Goal: Task Accomplishment & Management: Use online tool/utility

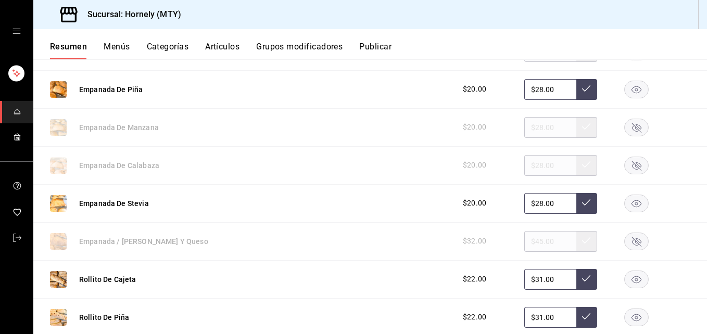
scroll to position [625, 0]
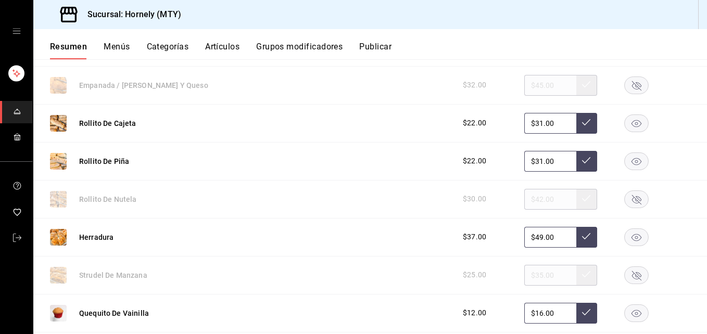
click at [625, 198] on rect "button" at bounding box center [637, 198] width 24 height 17
drag, startPoint x: 632, startPoint y: 273, endPoint x: 628, endPoint y: 265, distance: 8.8
click at [630, 269] on rect "button" at bounding box center [637, 274] width 24 height 17
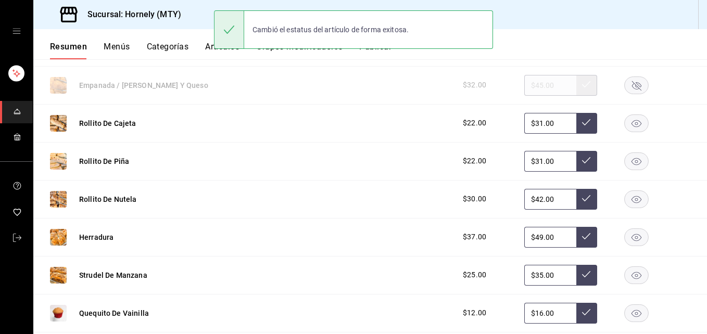
scroll to position [781, 0]
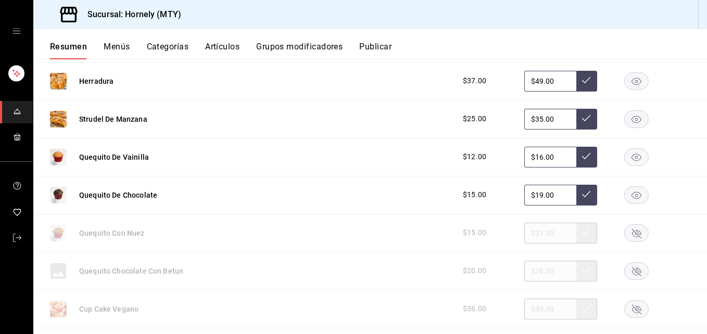
click at [630, 158] on rect "button" at bounding box center [637, 156] width 24 height 17
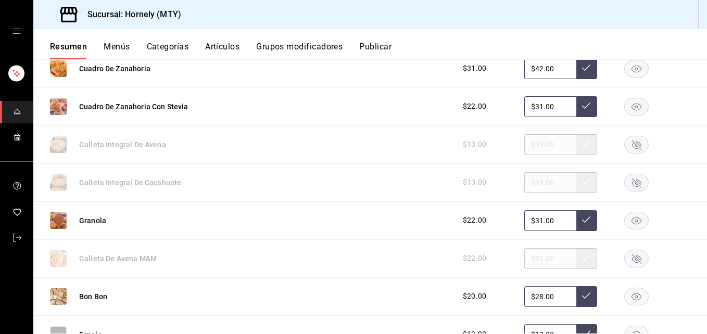
scroll to position [1405, 0]
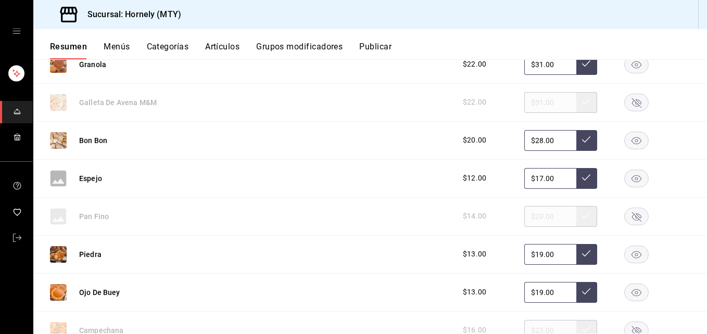
click at [630, 142] on rect "button" at bounding box center [637, 140] width 24 height 17
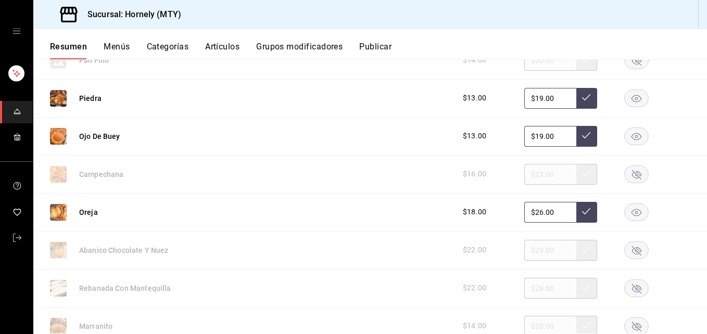
scroll to position [1718, 0]
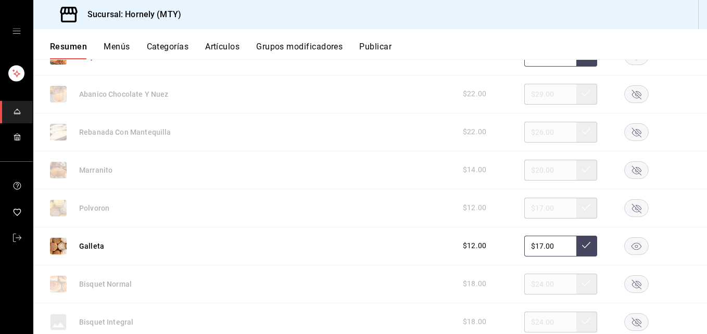
click at [630, 137] on rect "button" at bounding box center [637, 131] width 24 height 17
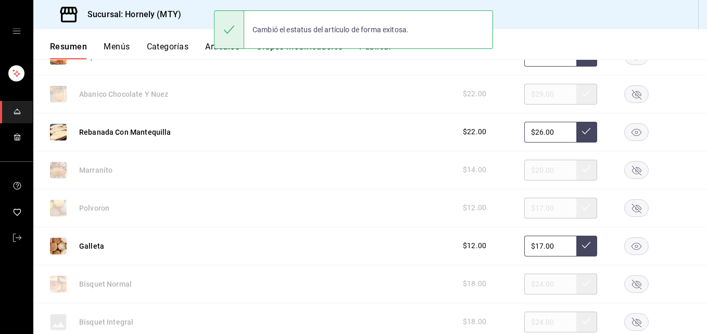
scroll to position [1874, 0]
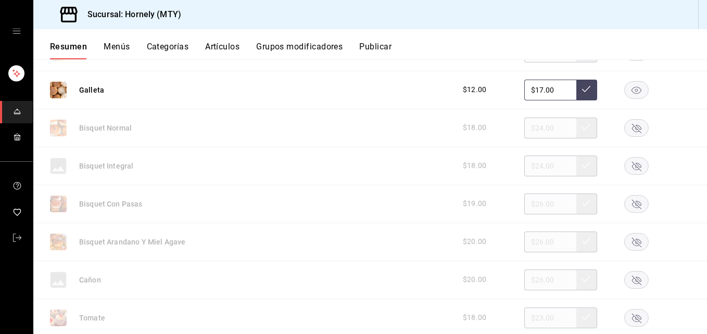
click at [636, 129] on rect "button" at bounding box center [637, 127] width 24 height 17
click at [630, 161] on rect "button" at bounding box center [637, 165] width 24 height 17
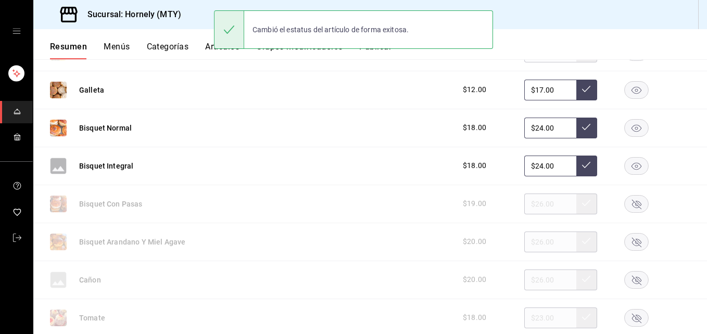
click at [634, 202] on rect "button" at bounding box center [637, 203] width 24 height 17
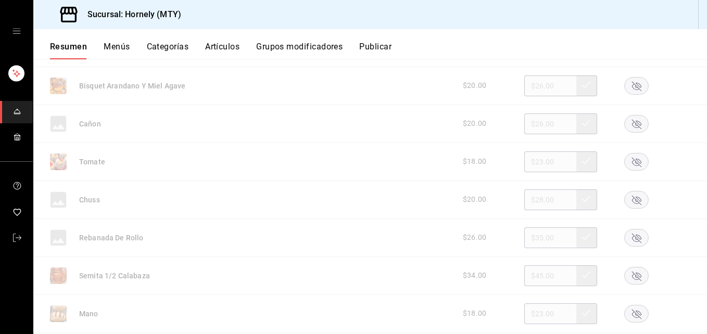
click at [628, 123] on rect "button" at bounding box center [637, 123] width 24 height 17
click at [636, 197] on rect "button" at bounding box center [637, 199] width 24 height 17
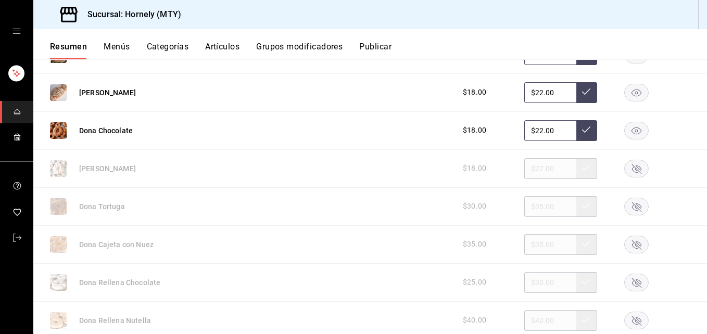
scroll to position [2342, 0]
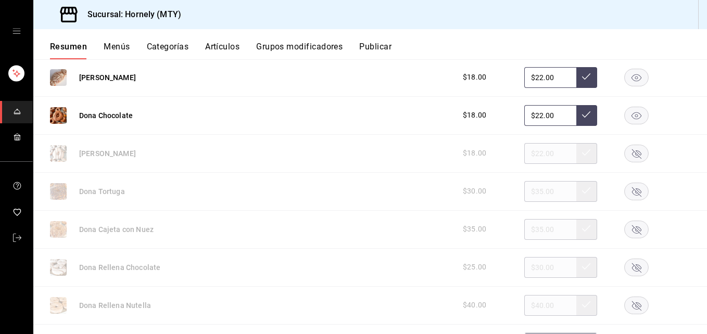
click at [631, 113] on rect "button" at bounding box center [637, 115] width 24 height 17
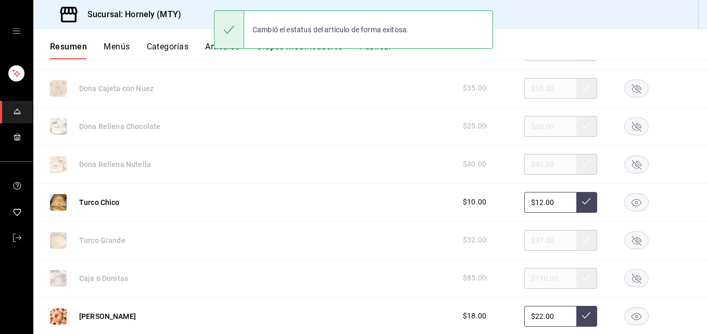
scroll to position [2498, 0]
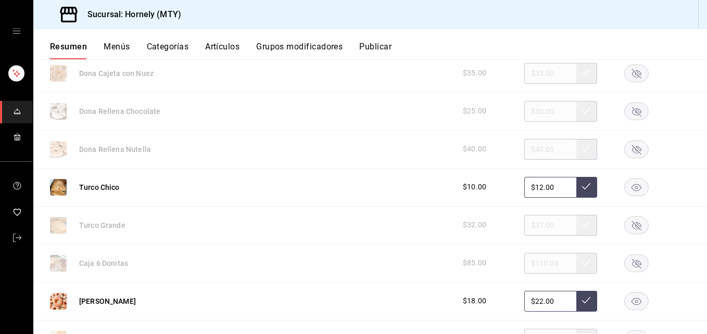
click at [632, 301] on rect "button" at bounding box center [637, 301] width 24 height 17
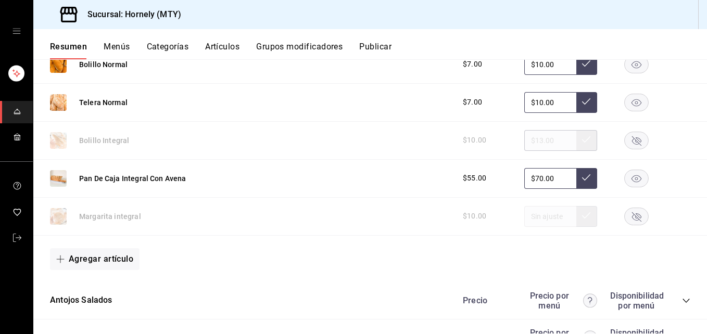
scroll to position [3279, 0]
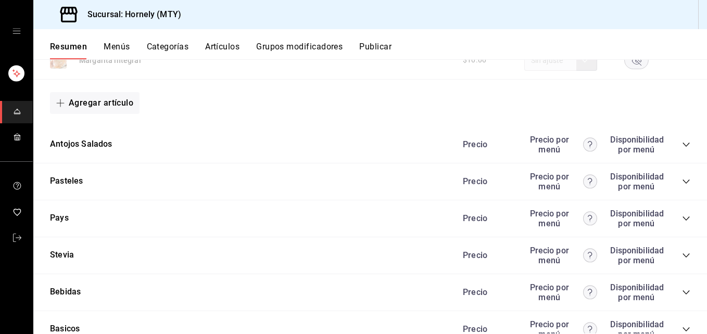
click at [682, 142] on icon "collapse-category-row" at bounding box center [686, 145] width 8 height 8
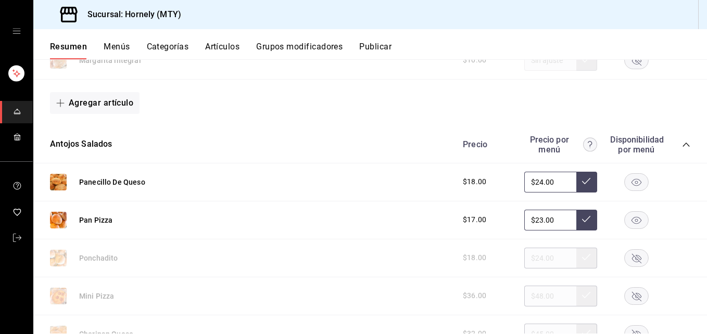
click at [631, 217] on icon "button" at bounding box center [636, 220] width 10 height 7
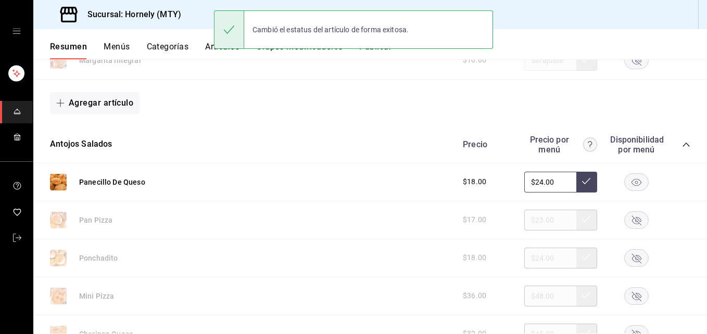
scroll to position [3435, 0]
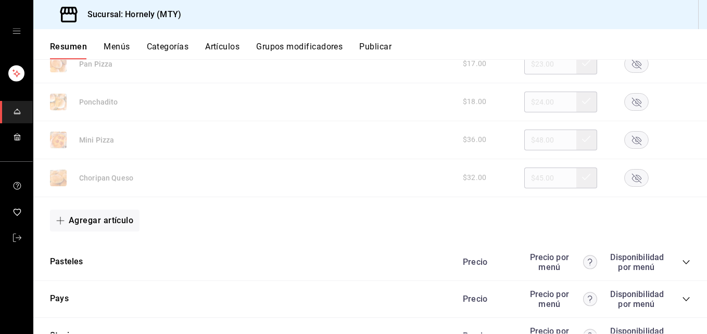
click at [637, 182] on rect "button" at bounding box center [637, 177] width 24 height 17
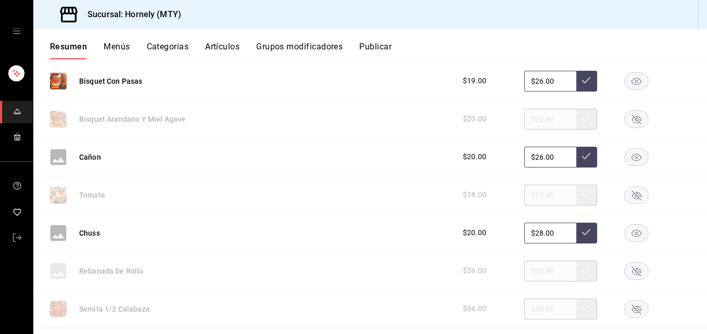
scroll to position [2030, 0]
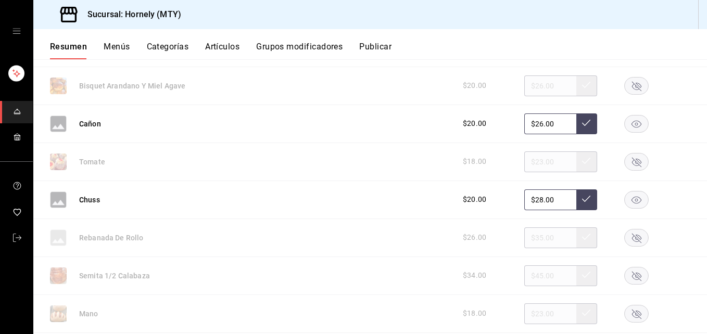
click at [630, 238] on rect "button" at bounding box center [637, 237] width 24 height 17
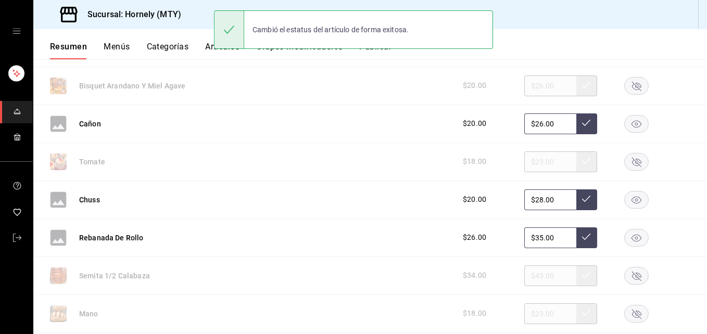
click at [385, 52] on button "Publicar" at bounding box center [375, 51] width 32 height 18
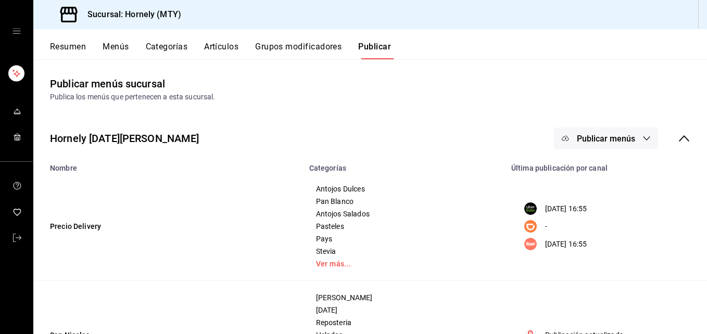
click at [599, 137] on span "Publicar menús" at bounding box center [606, 139] width 58 height 10
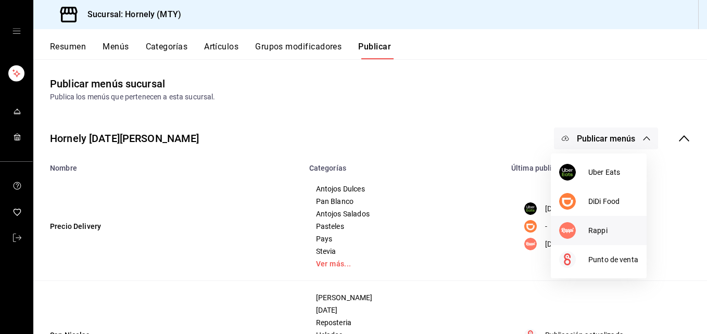
click at [590, 235] on span "Rappi" at bounding box center [613, 230] width 50 height 11
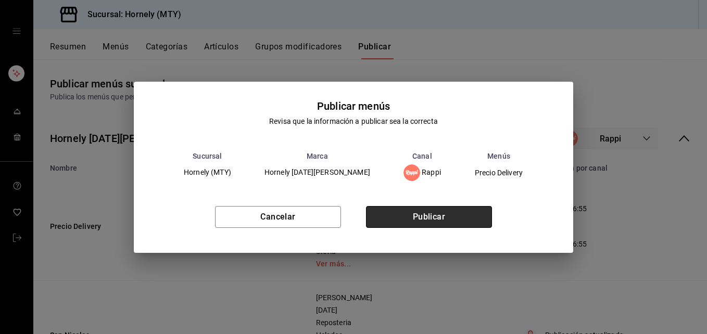
click at [463, 219] on button "Publicar" at bounding box center [429, 217] width 126 height 22
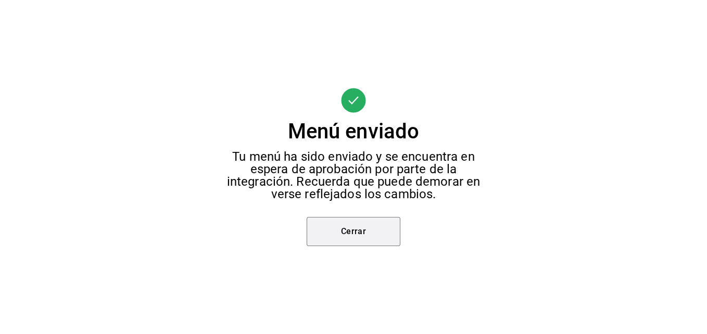
click at [368, 222] on button "Cerrar" at bounding box center [354, 231] width 94 height 29
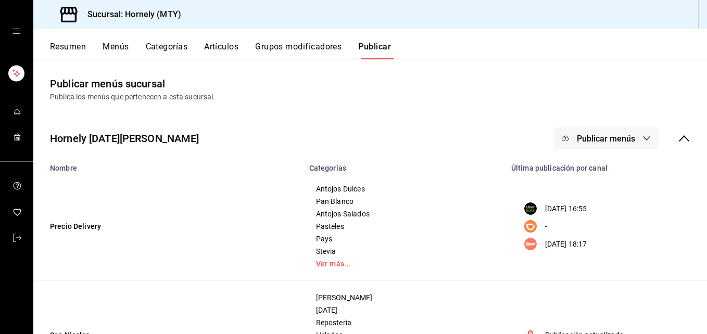
click at [590, 132] on button "Publicar menús" at bounding box center [606, 139] width 104 height 22
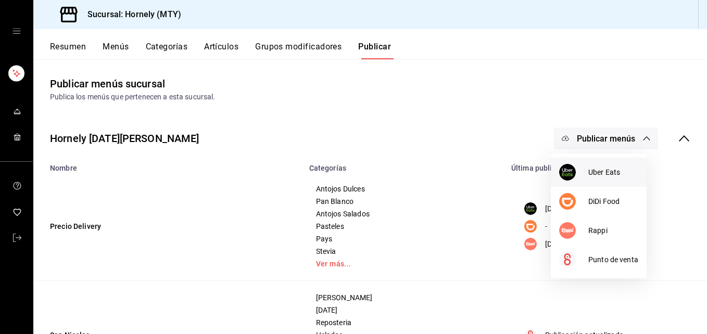
click at [585, 175] on div at bounding box center [573, 172] width 29 height 17
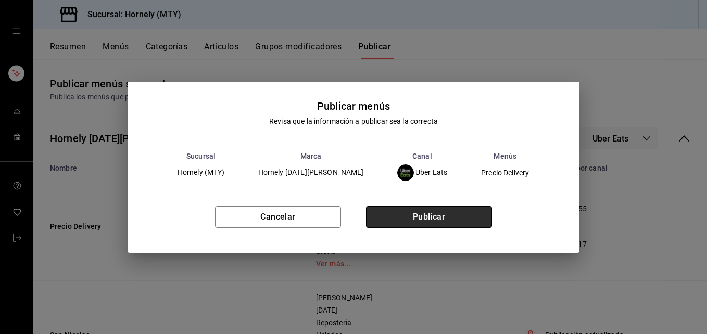
click at [450, 211] on button "Publicar" at bounding box center [429, 217] width 126 height 22
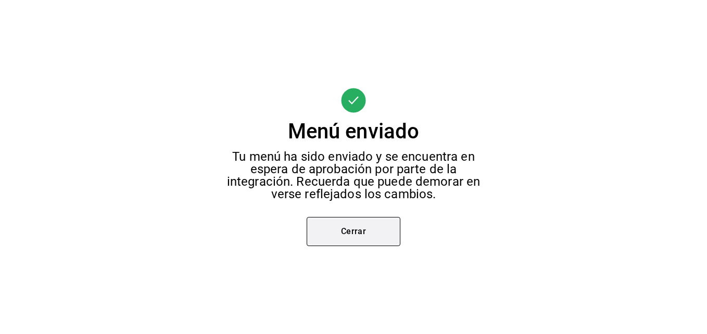
click at [377, 234] on button "Cerrar" at bounding box center [354, 231] width 94 height 29
